Goal: Transaction & Acquisition: Download file/media

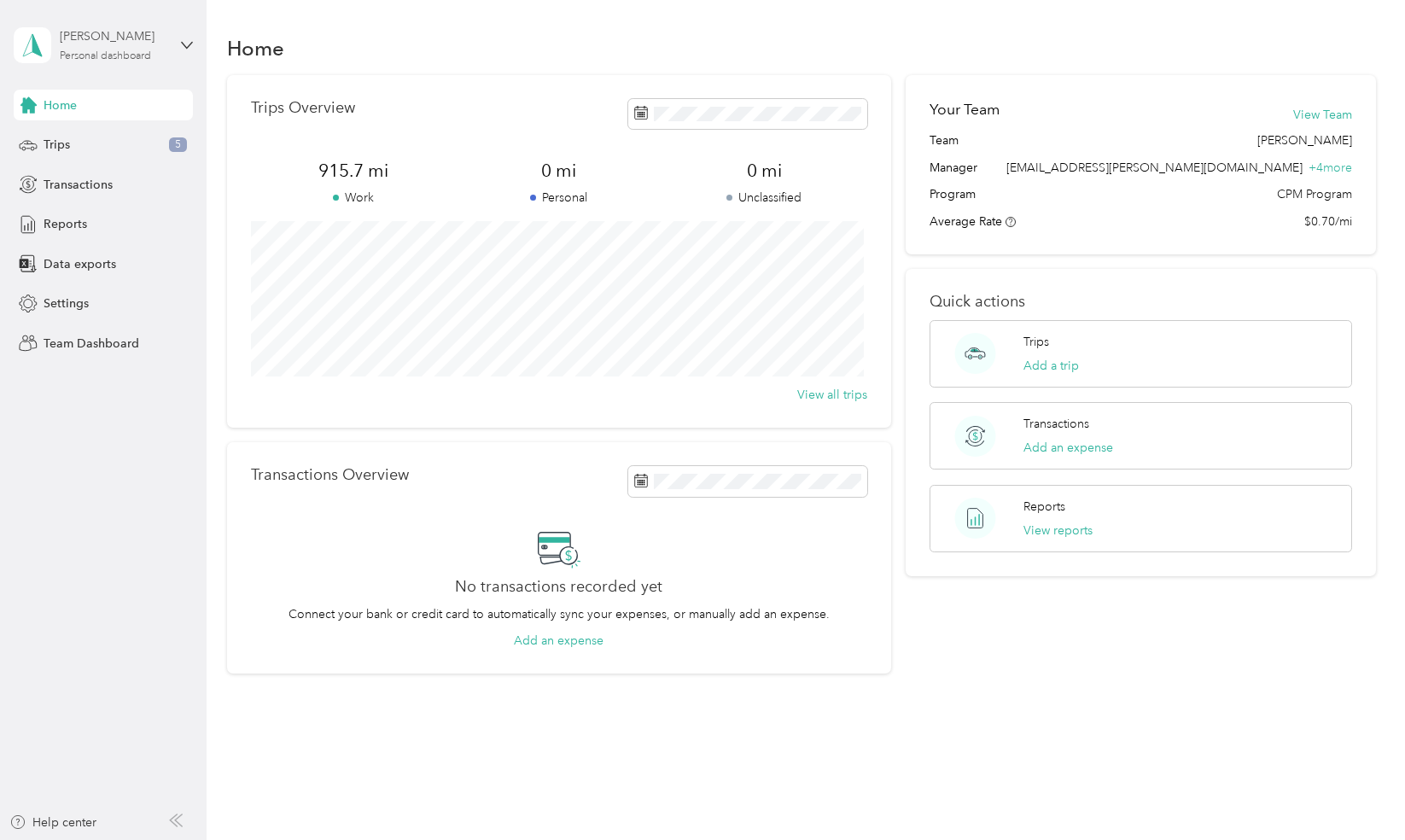
click at [131, 55] on div "Personal dashboard" at bounding box center [105, 56] width 91 height 10
click at [111, 151] on div "Team dashboard Personal dashboard Log out" at bounding box center [290, 180] width 528 height 108
click at [76, 226] on span "Reports" at bounding box center [65, 224] width 43 height 18
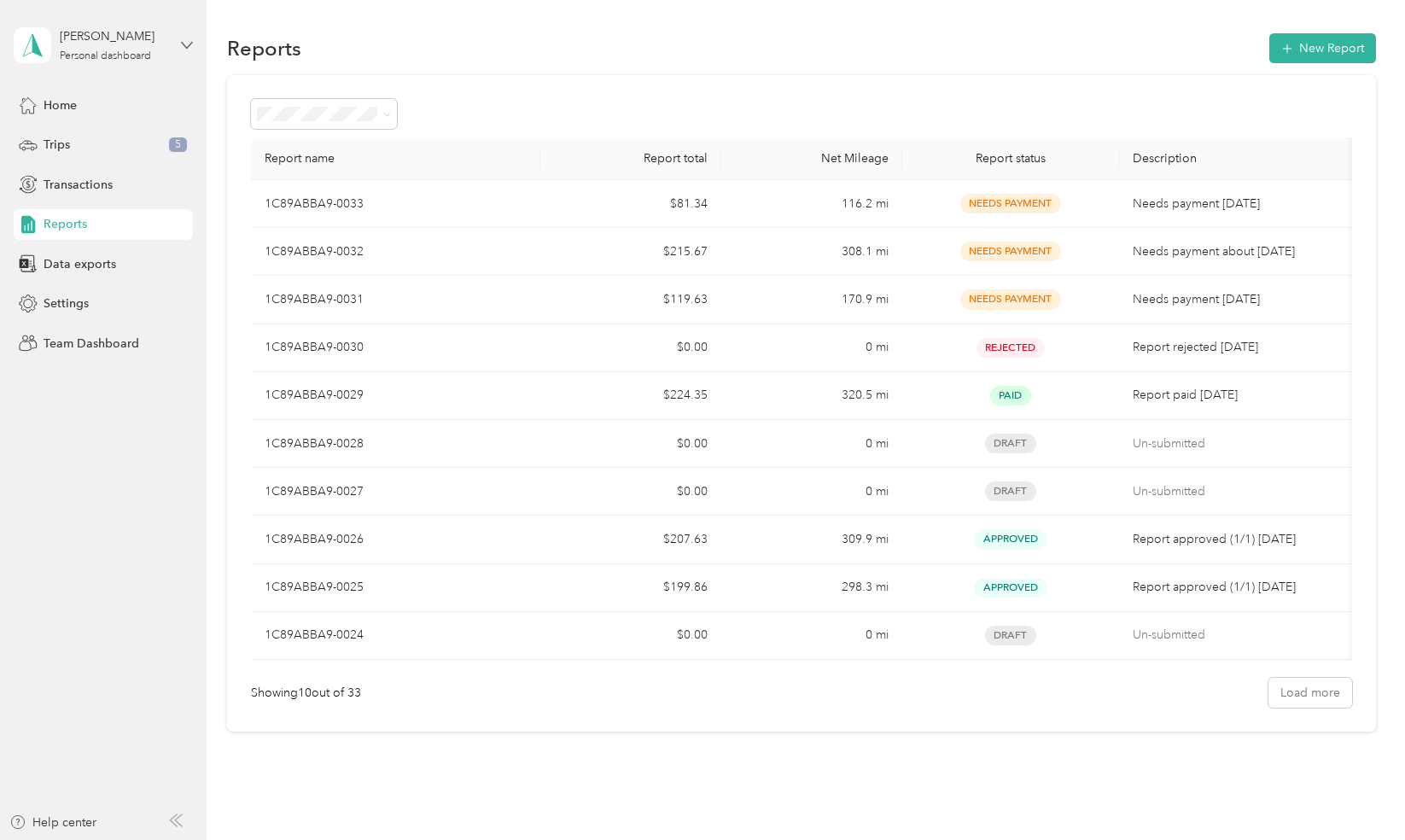
click at [182, 46] on icon at bounding box center [187, 45] width 12 height 12
click at [99, 143] on div "Team dashboard" at bounding box center [74, 140] width 91 height 18
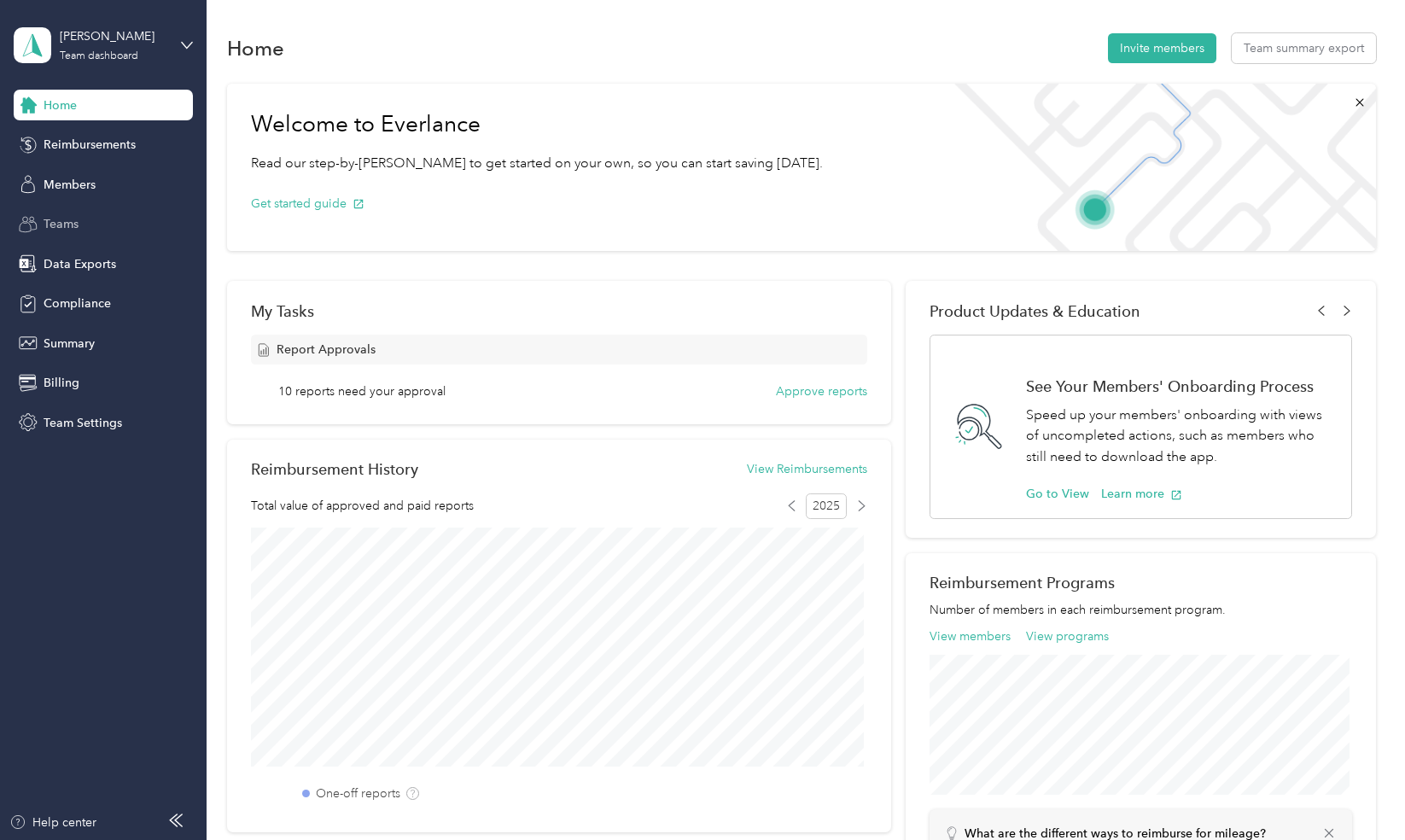
click at [72, 229] on span "Teams" at bounding box center [61, 224] width 35 height 18
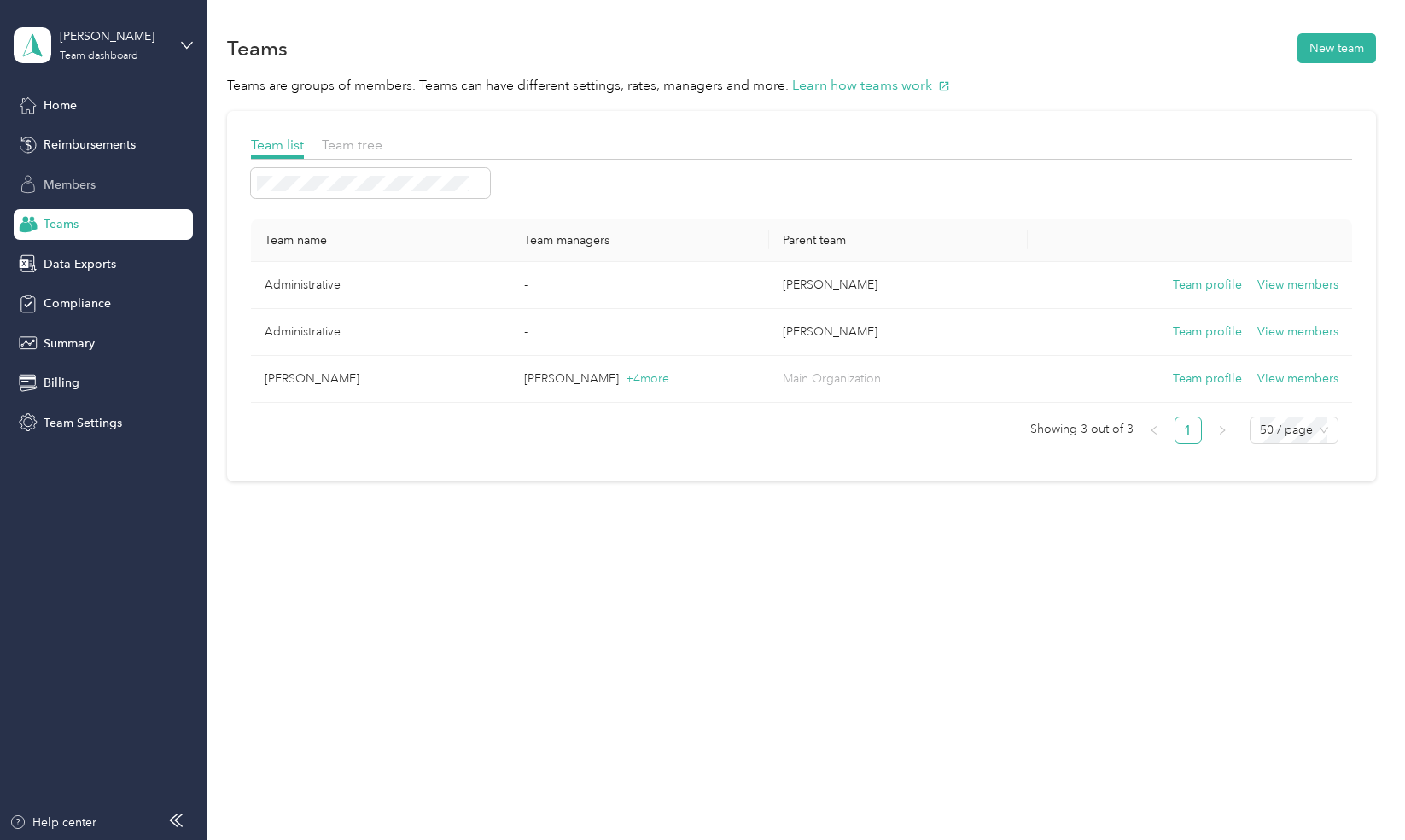
click at [108, 186] on div "Members" at bounding box center [103, 184] width 180 height 30
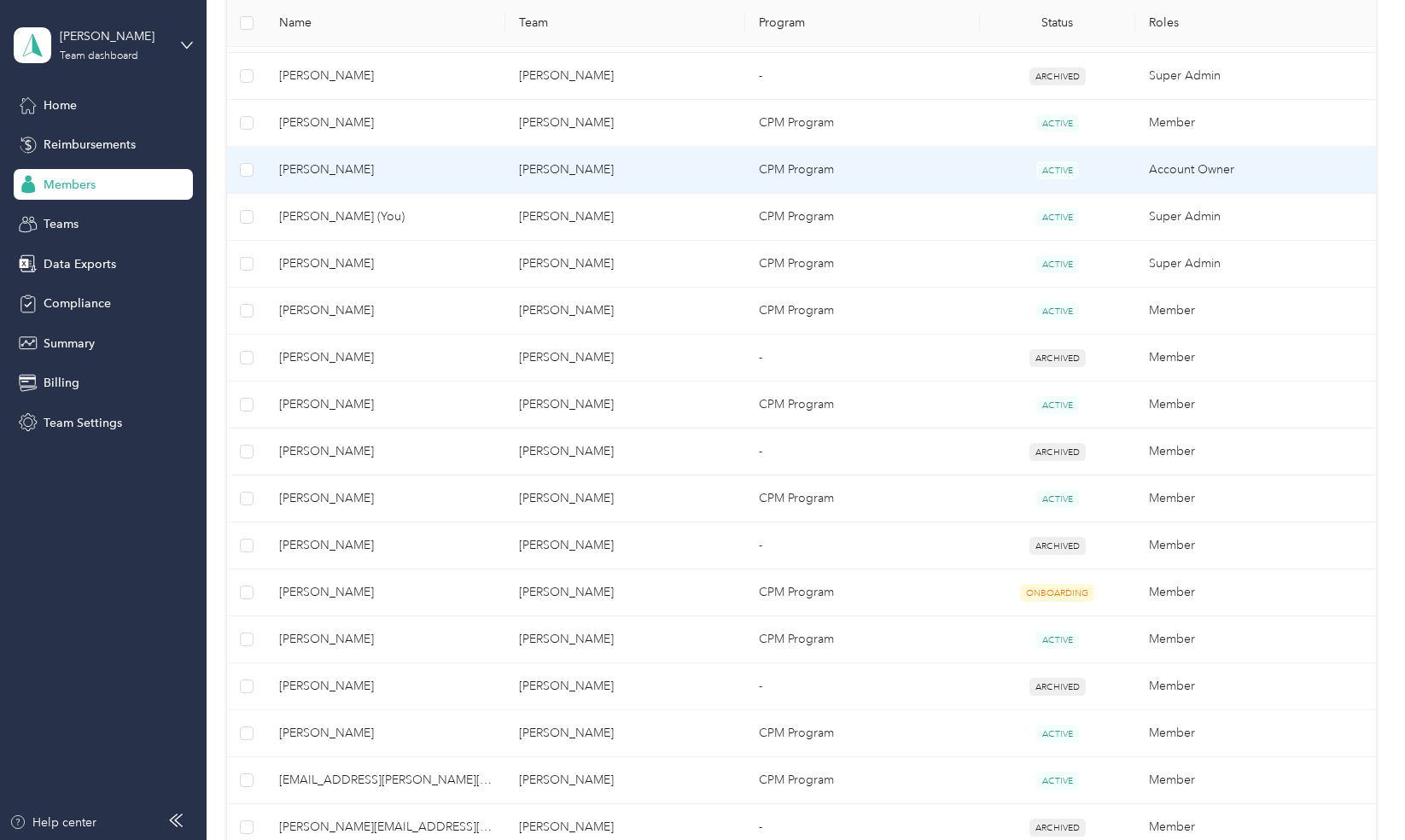
scroll to position [495, 0]
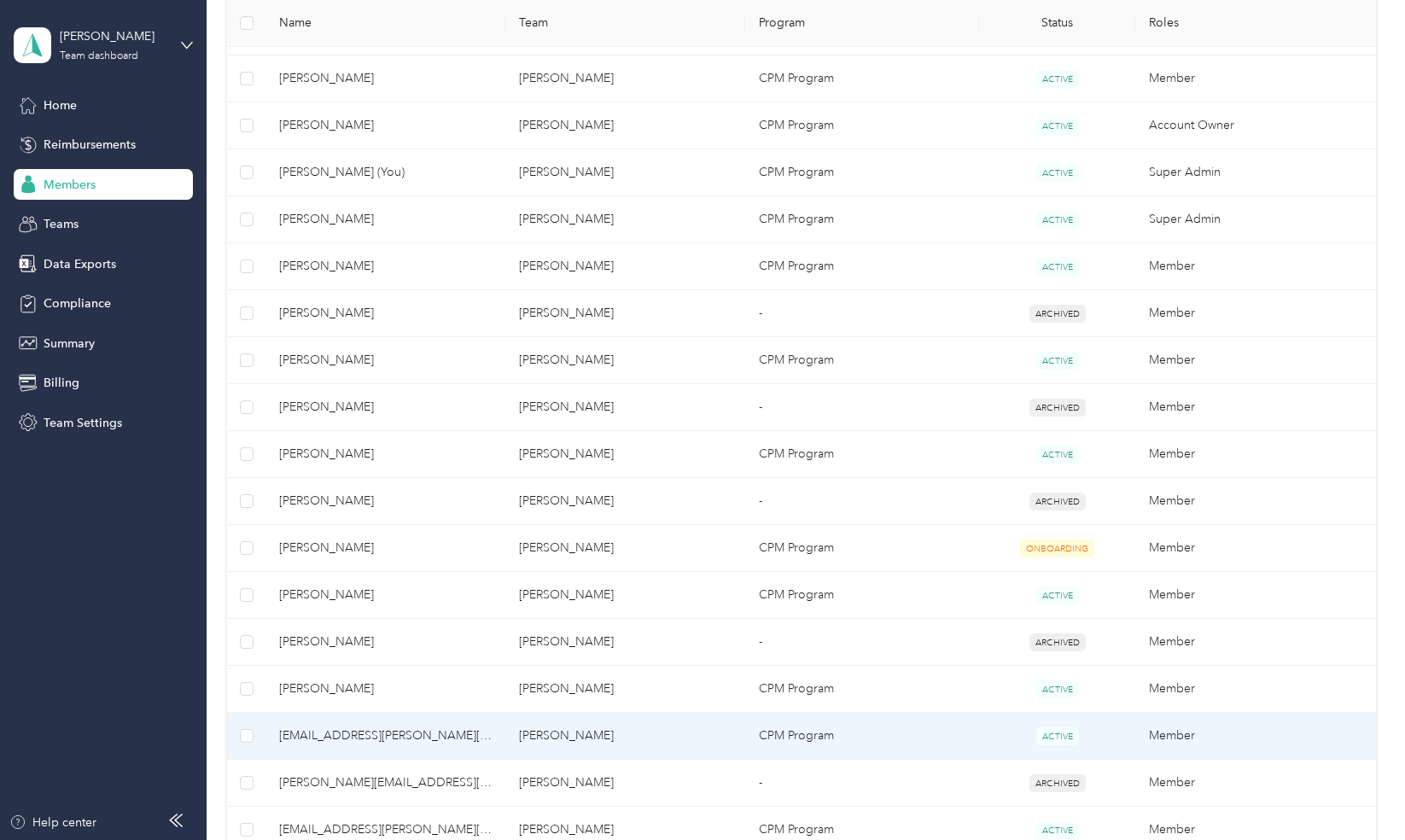
click at [495, 727] on td "[EMAIL_ADDRESS][PERSON_NAME][DOMAIN_NAME]" at bounding box center [385, 736] width 240 height 47
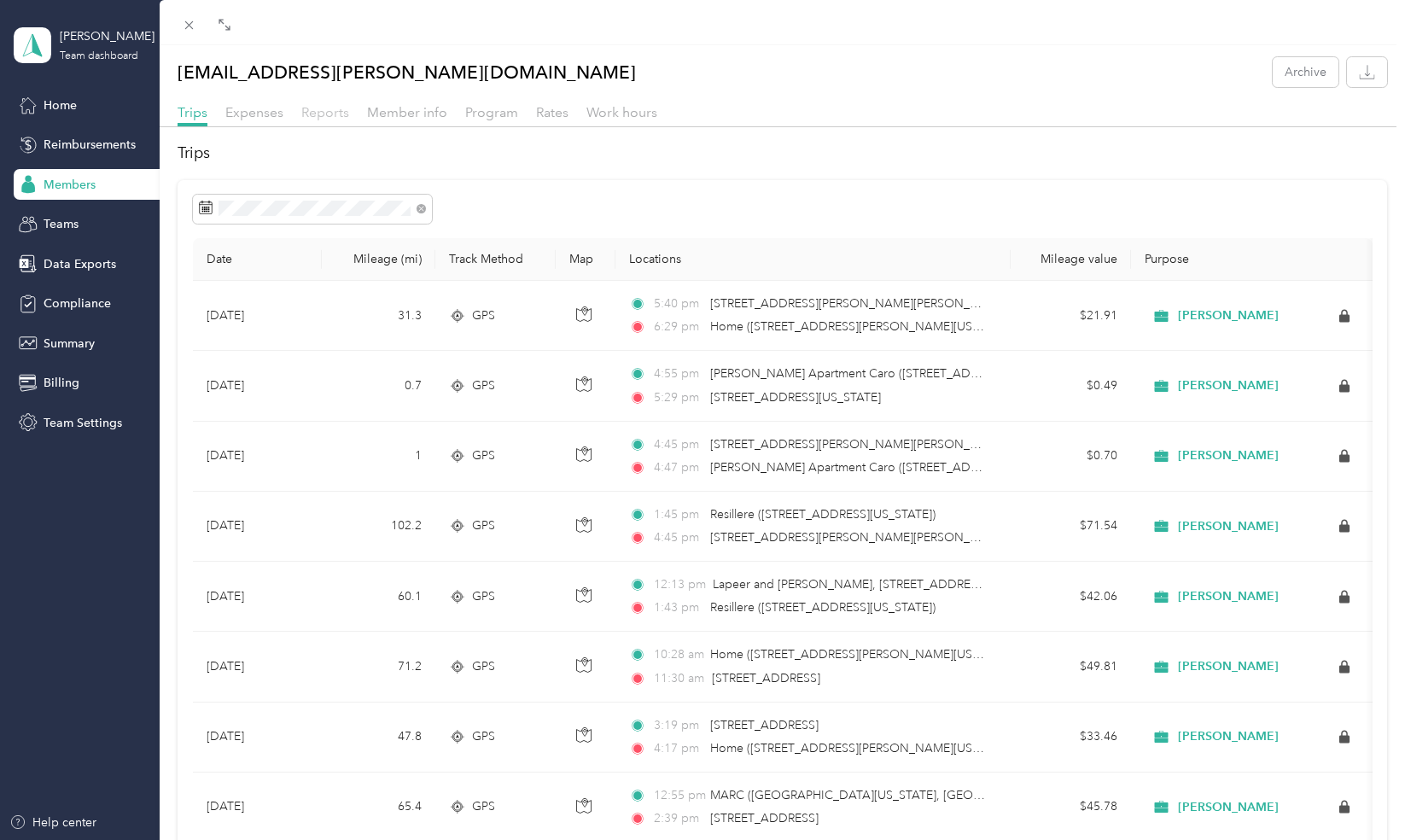
click at [324, 108] on span "Reports" at bounding box center [325, 112] width 48 height 17
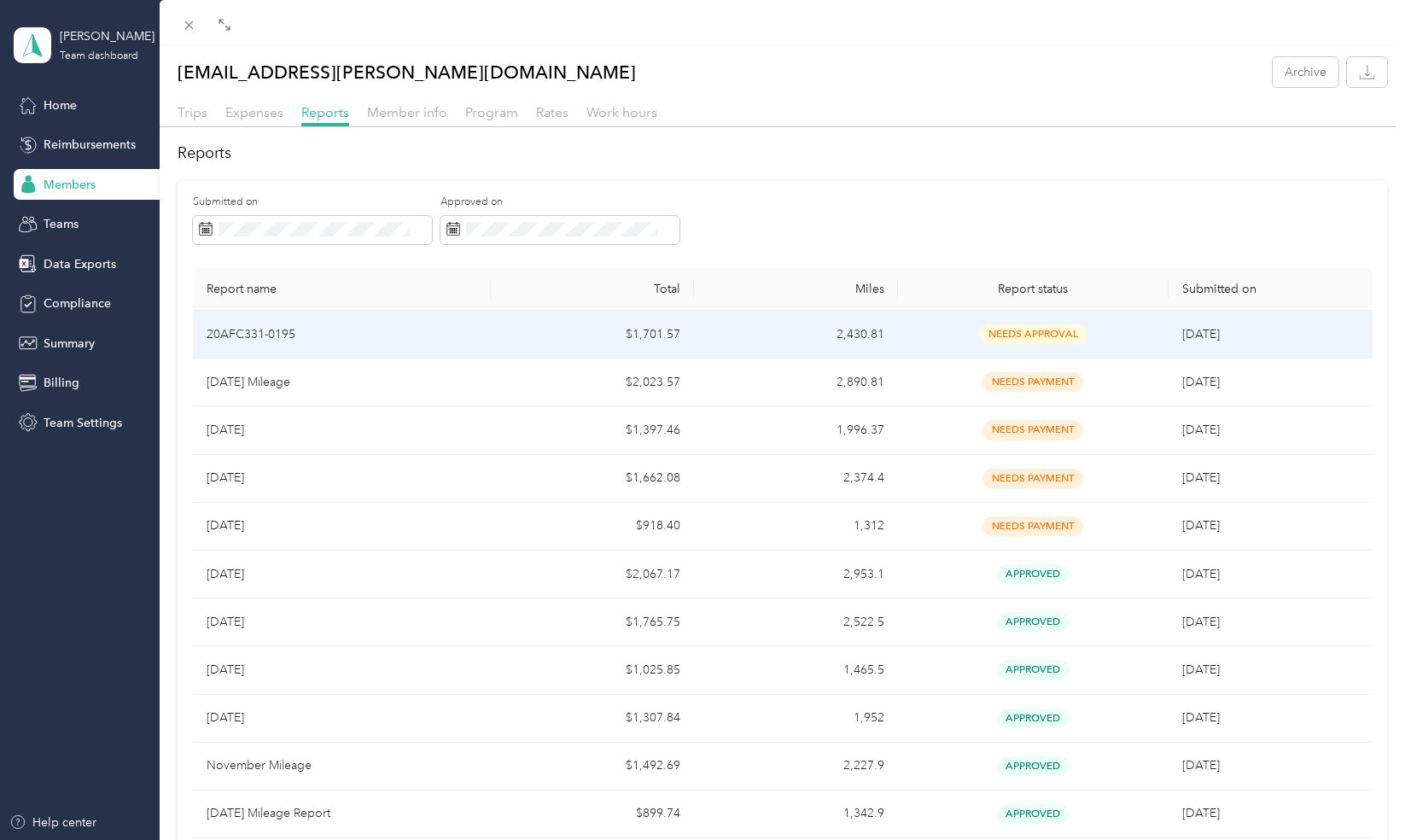
click at [772, 338] on td "2,430.81" at bounding box center [795, 335] width 203 height 48
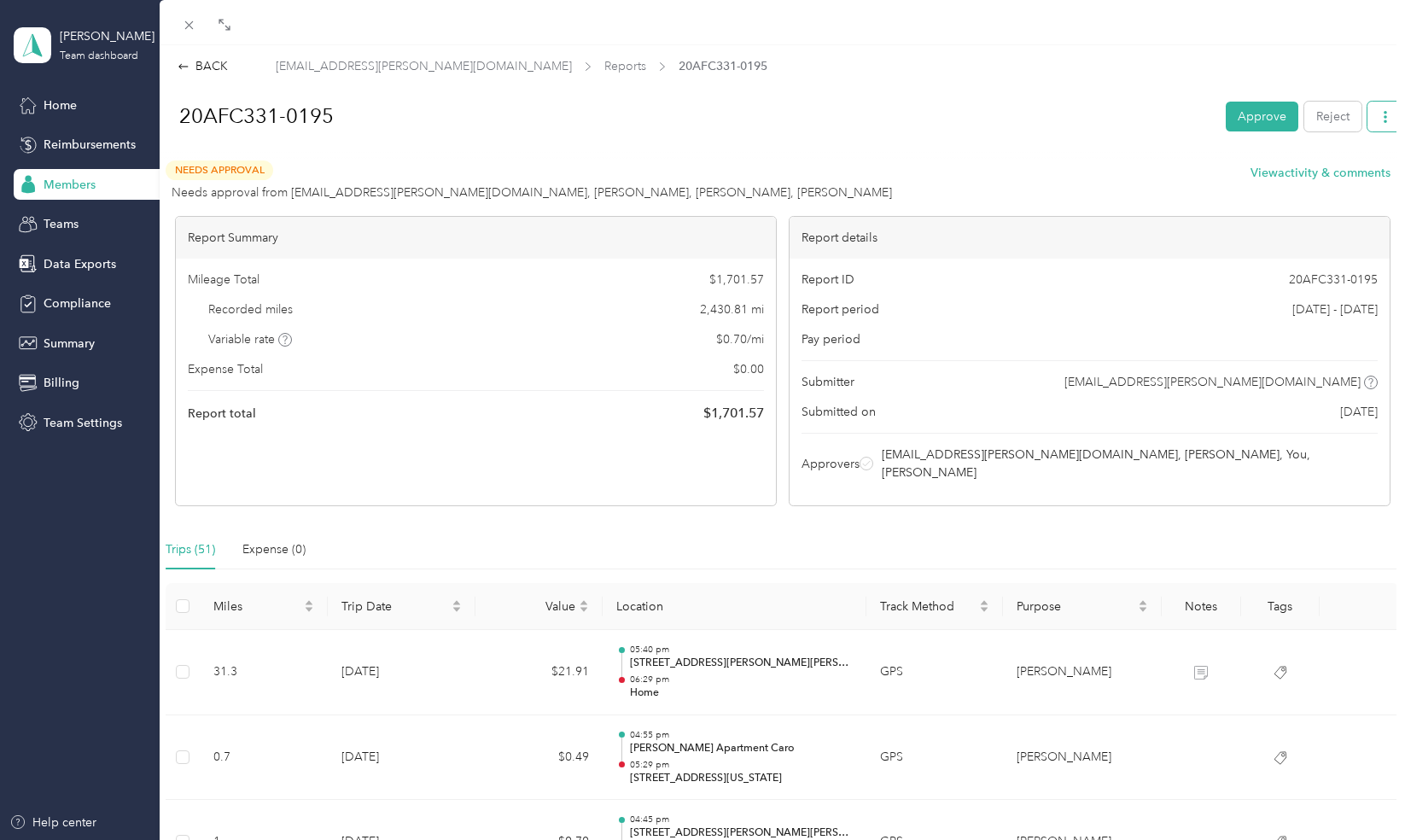
click at [1379, 123] on icon "button" at bounding box center [1385, 117] width 12 height 12
click at [1333, 178] on span "Download" at bounding box center [1324, 179] width 56 height 18
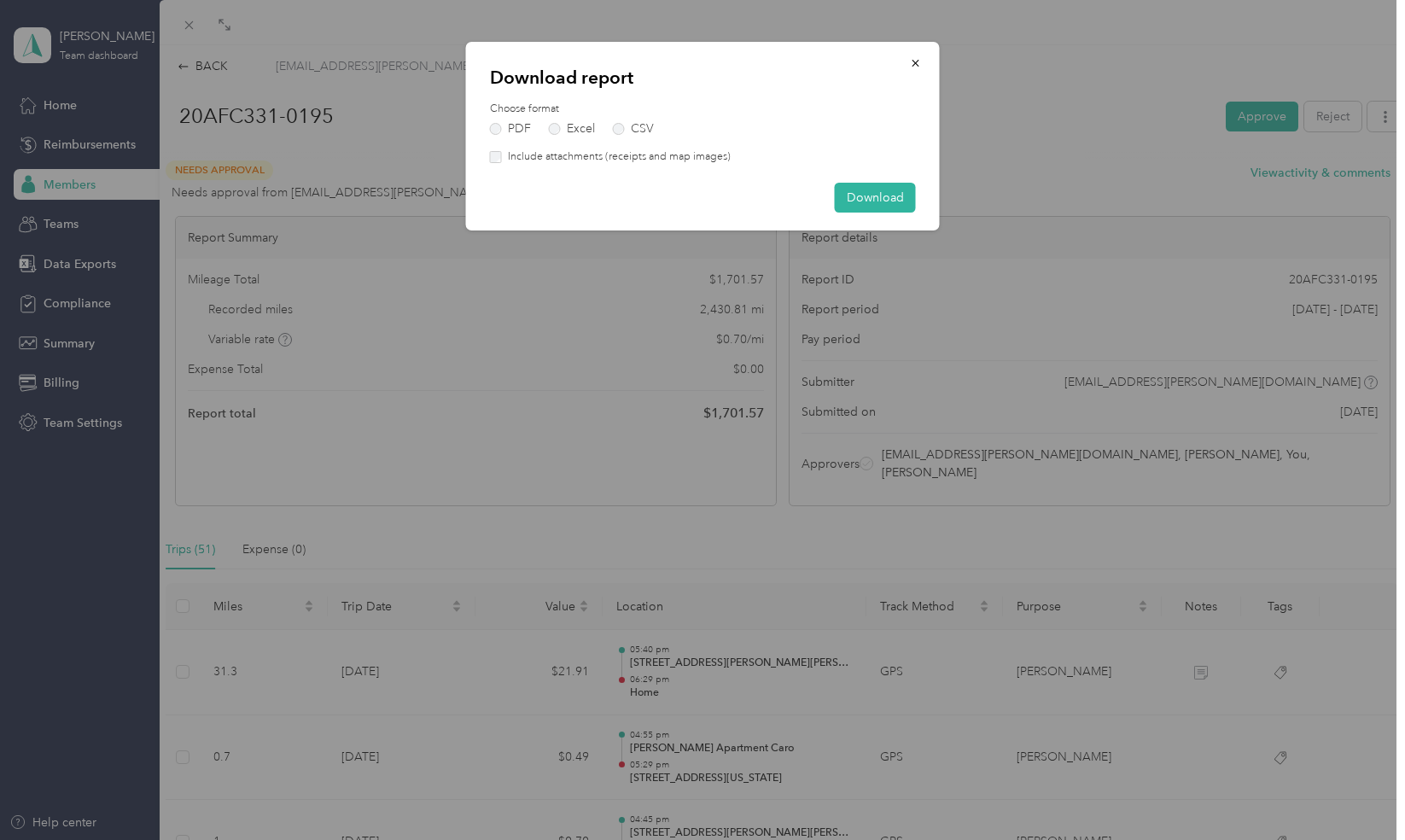
click at [570, 120] on div "Choose format PDF Excel CSV" at bounding box center [703, 118] width 426 height 33
click at [572, 125] on label "Excel" at bounding box center [571, 129] width 46 height 12
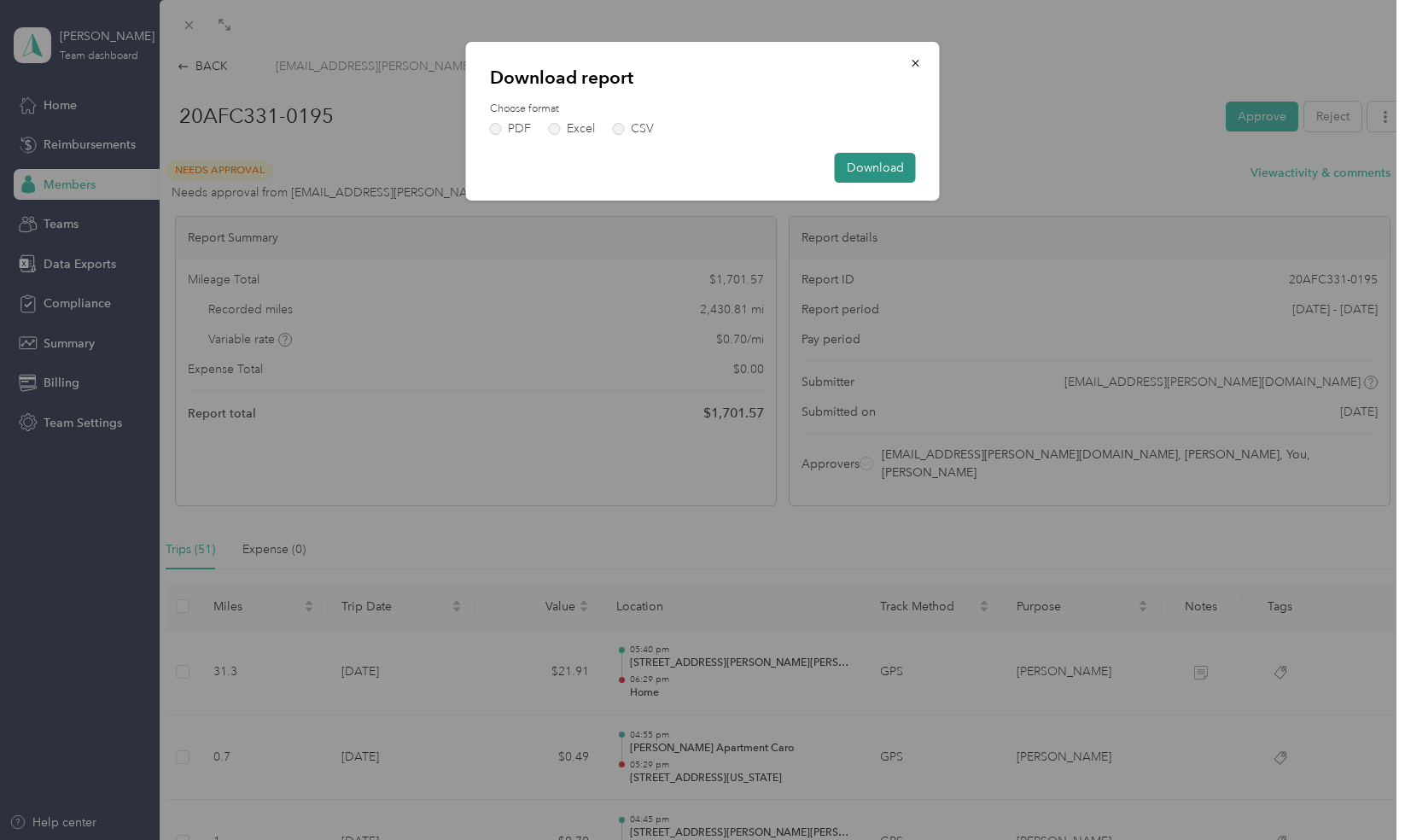
click at [876, 171] on button "Download" at bounding box center [875, 168] width 81 height 29
